Goal: Transaction & Acquisition: Purchase product/service

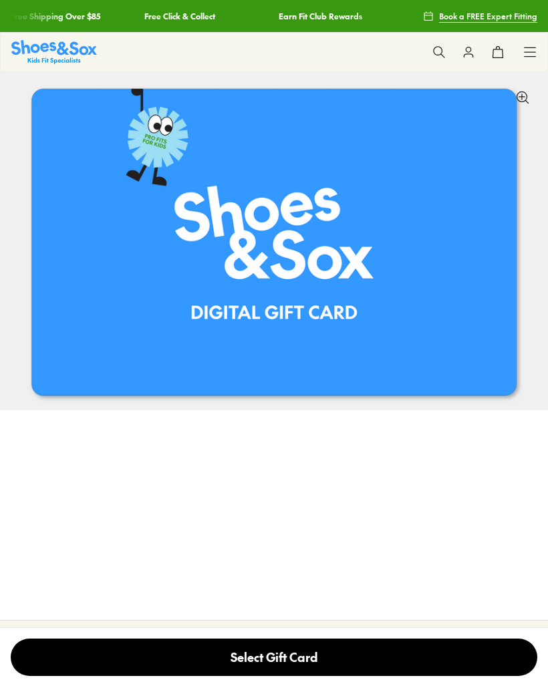
select select "*"
click at [448, 328] on img at bounding box center [274, 346] width 548 height 548
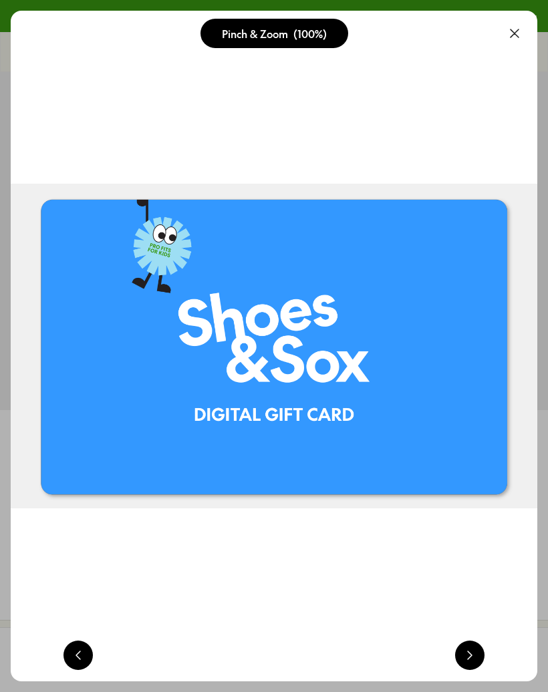
click at [407, 383] on img at bounding box center [274, 346] width 526 height 671
click at [474, 664] on button at bounding box center [469, 654] width 29 height 29
click at [469, 658] on button at bounding box center [469, 654] width 29 height 29
click at [473, 666] on button at bounding box center [469, 654] width 29 height 29
click at [470, 652] on button at bounding box center [469, 654] width 29 height 29
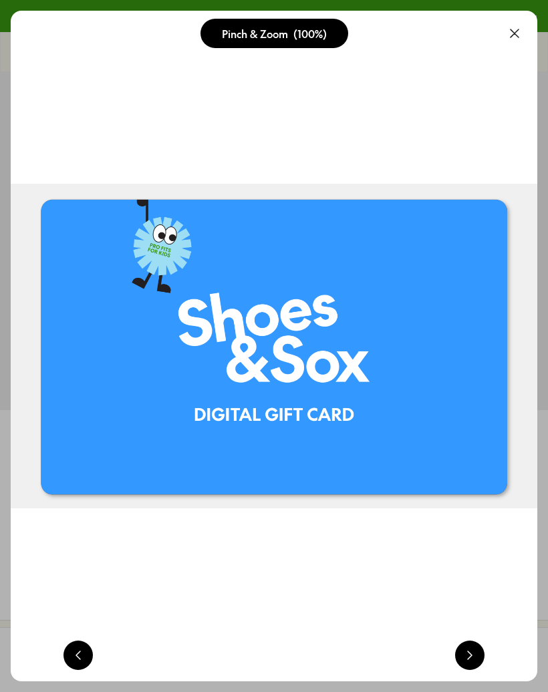
scroll to position [0, 526]
click at [510, 33] on button at bounding box center [514, 33] width 29 height 29
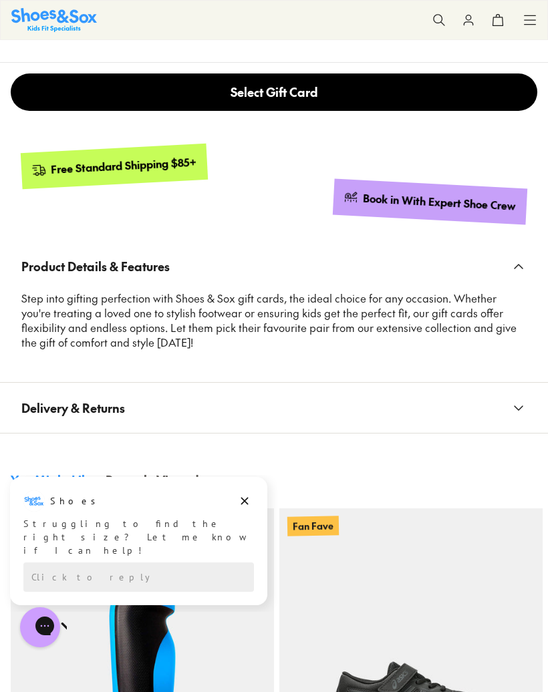
scroll to position [1084, 0]
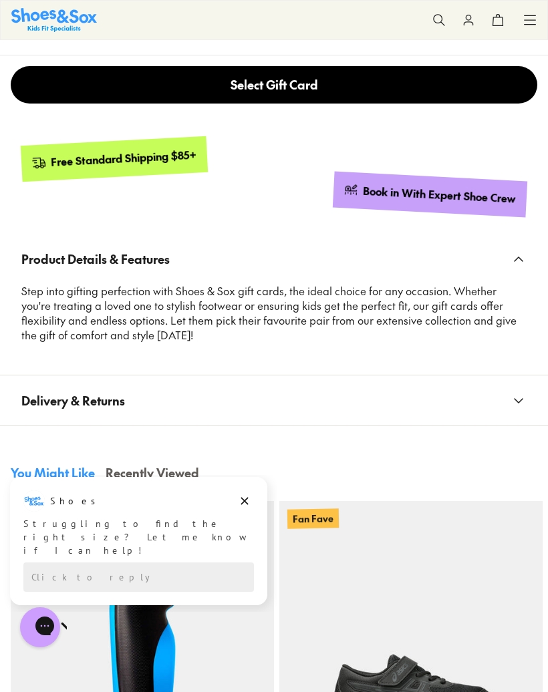
click at [509, 403] on button "Delivery & Returns" at bounding box center [274, 400] width 548 height 50
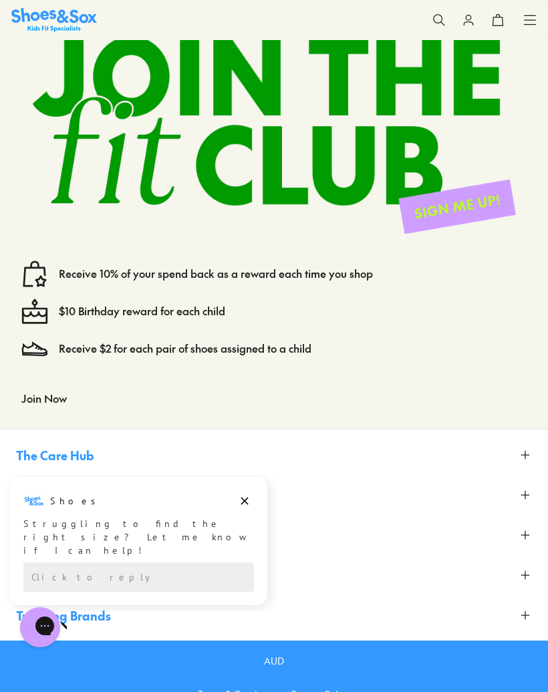
scroll to position [3032, 0]
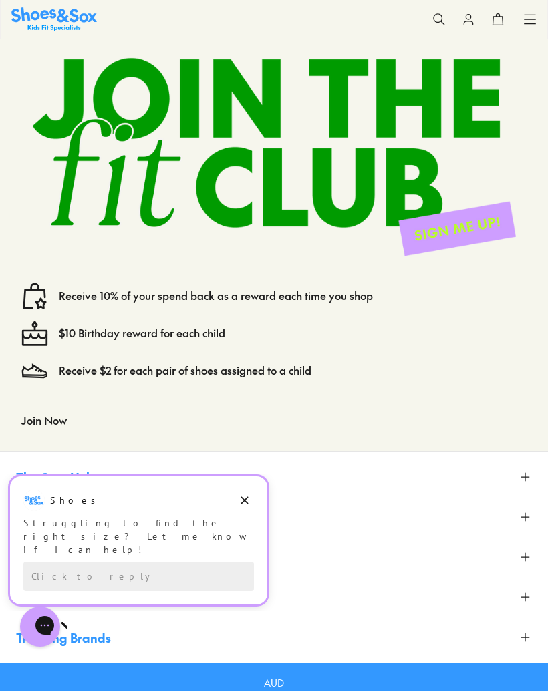
click at [252, 497] on button "Dismiss campaign" at bounding box center [244, 500] width 19 height 19
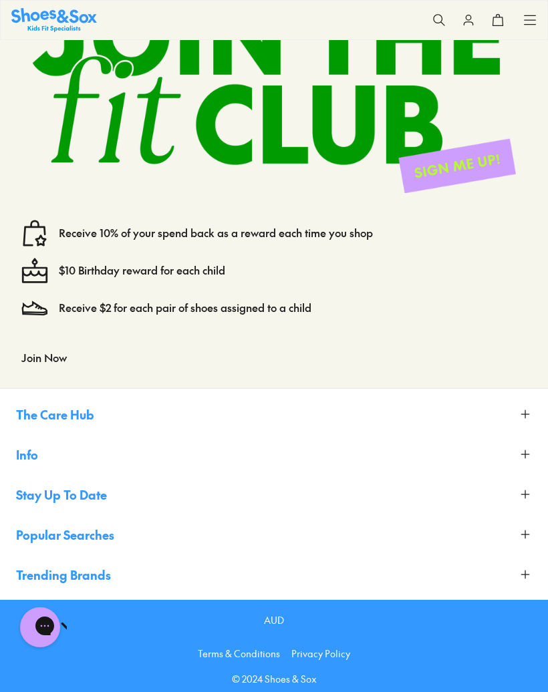
scroll to position [3090, 0]
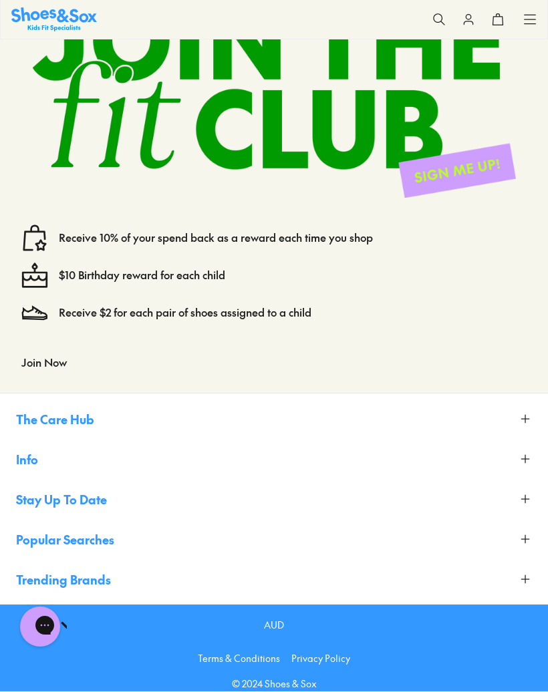
click at [54, 451] on button "Info" at bounding box center [274, 459] width 516 height 29
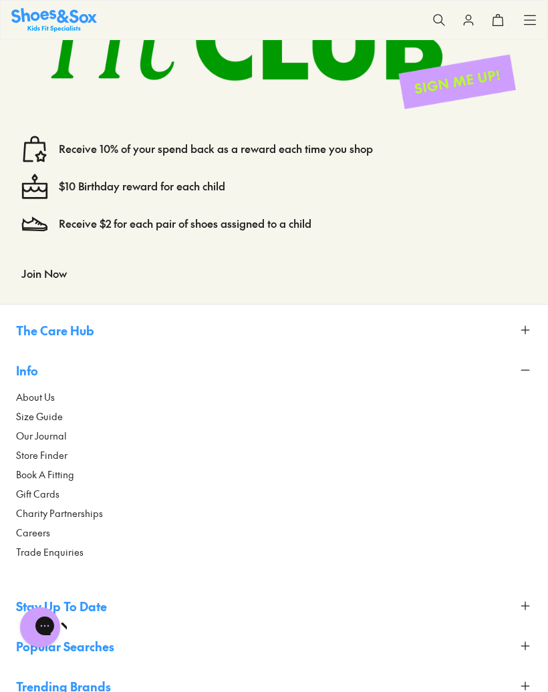
scroll to position [3189, 0]
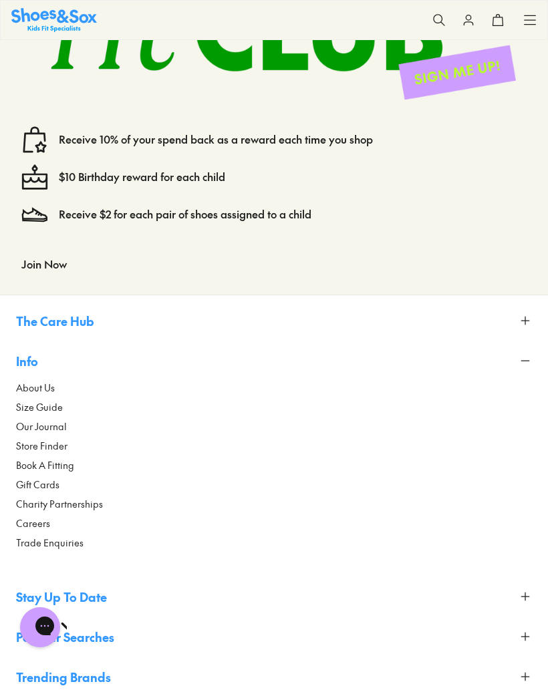
click at [65, 479] on link "Gift Cards" at bounding box center [274, 485] width 516 height 14
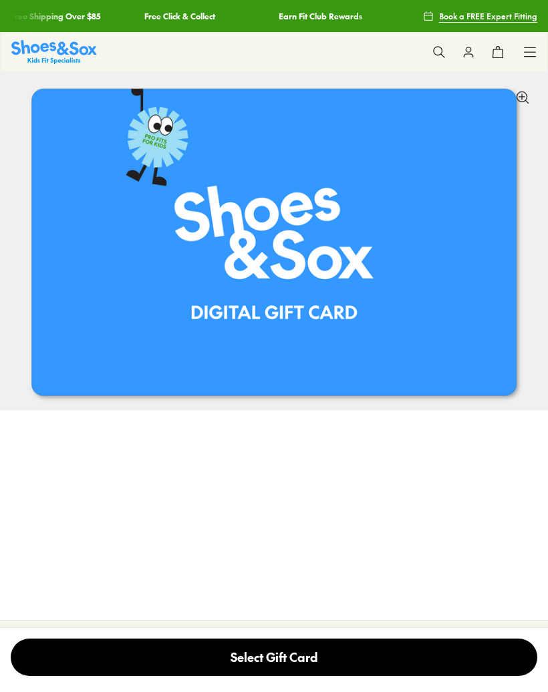
select select "*"
